Goal: Information Seeking & Learning: Learn about a topic

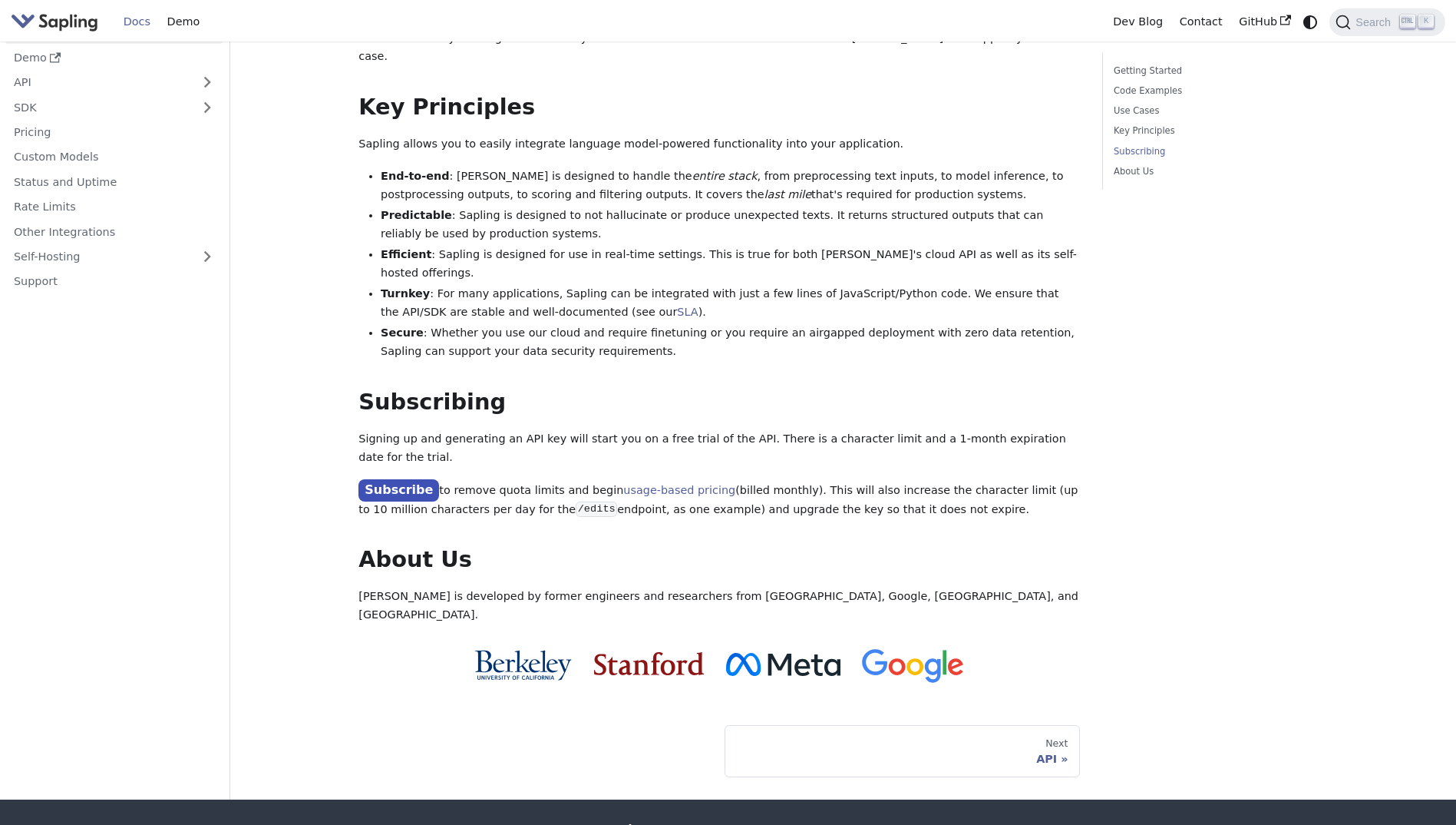
scroll to position [949, 0]
